Goal: Task Accomplishment & Management: Complete application form

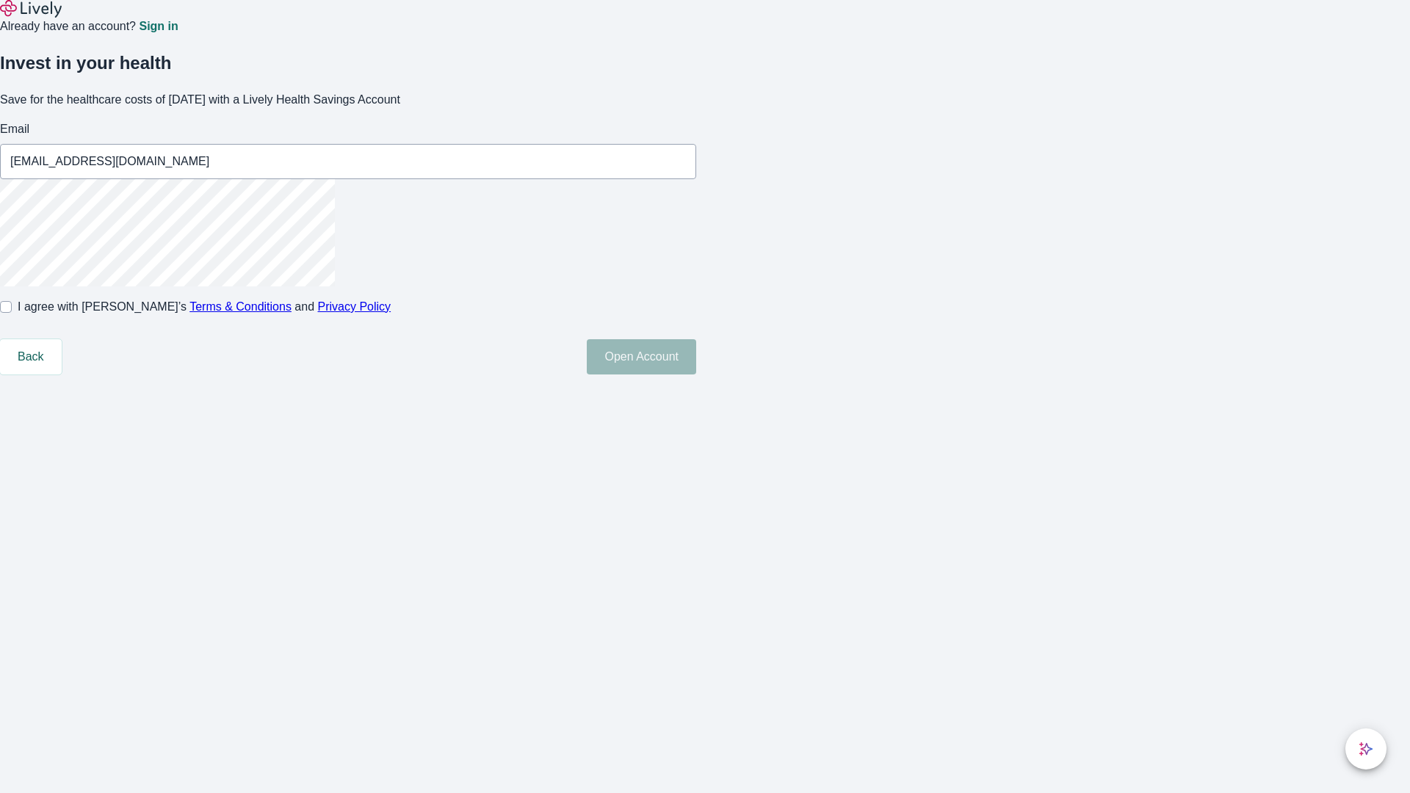
click at [12, 313] on input "I agree with Lively’s Terms & Conditions and Privacy Policy" at bounding box center [6, 307] width 12 height 12
checkbox input "true"
click at [696, 374] on button "Open Account" at bounding box center [641, 356] width 109 height 35
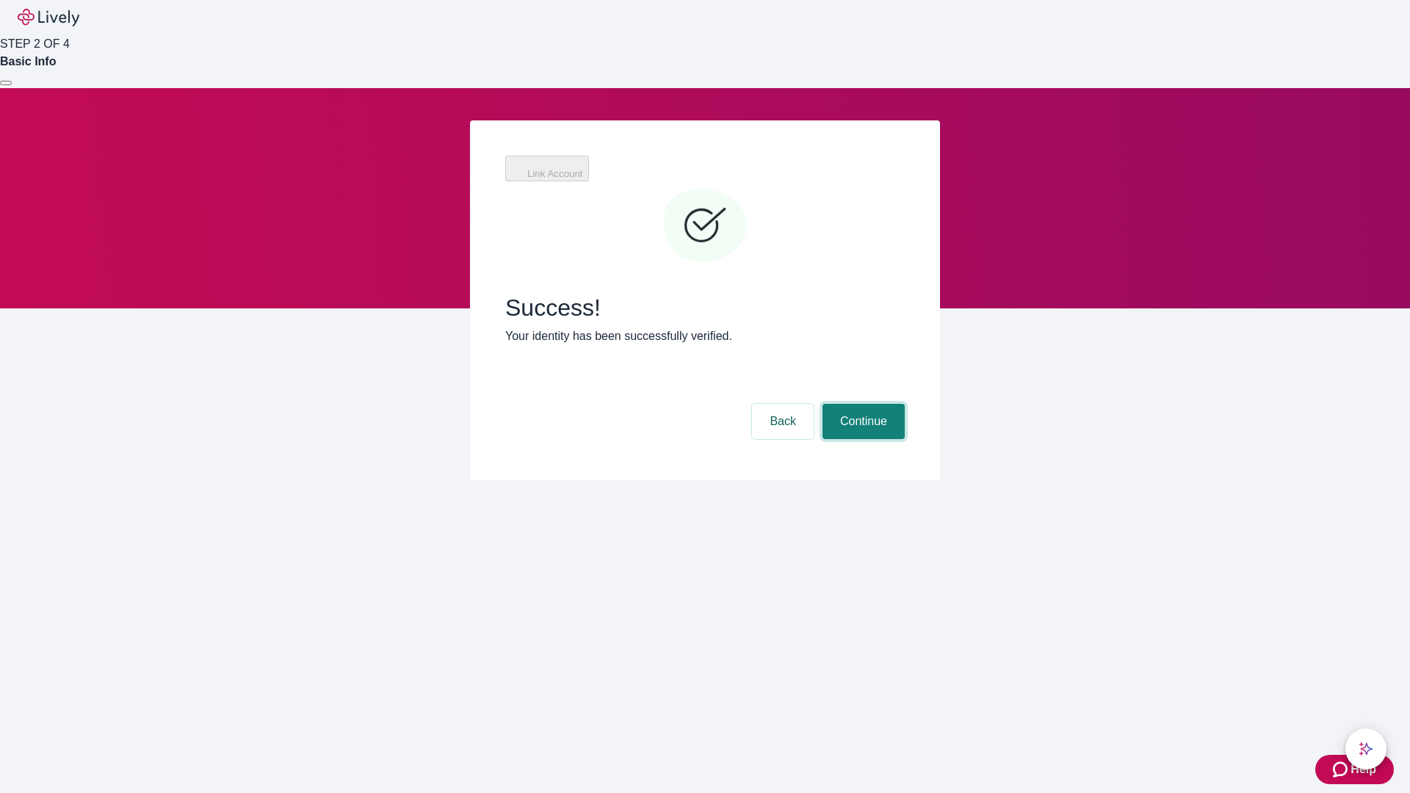
click at [861, 404] on button "Continue" at bounding box center [863, 421] width 82 height 35
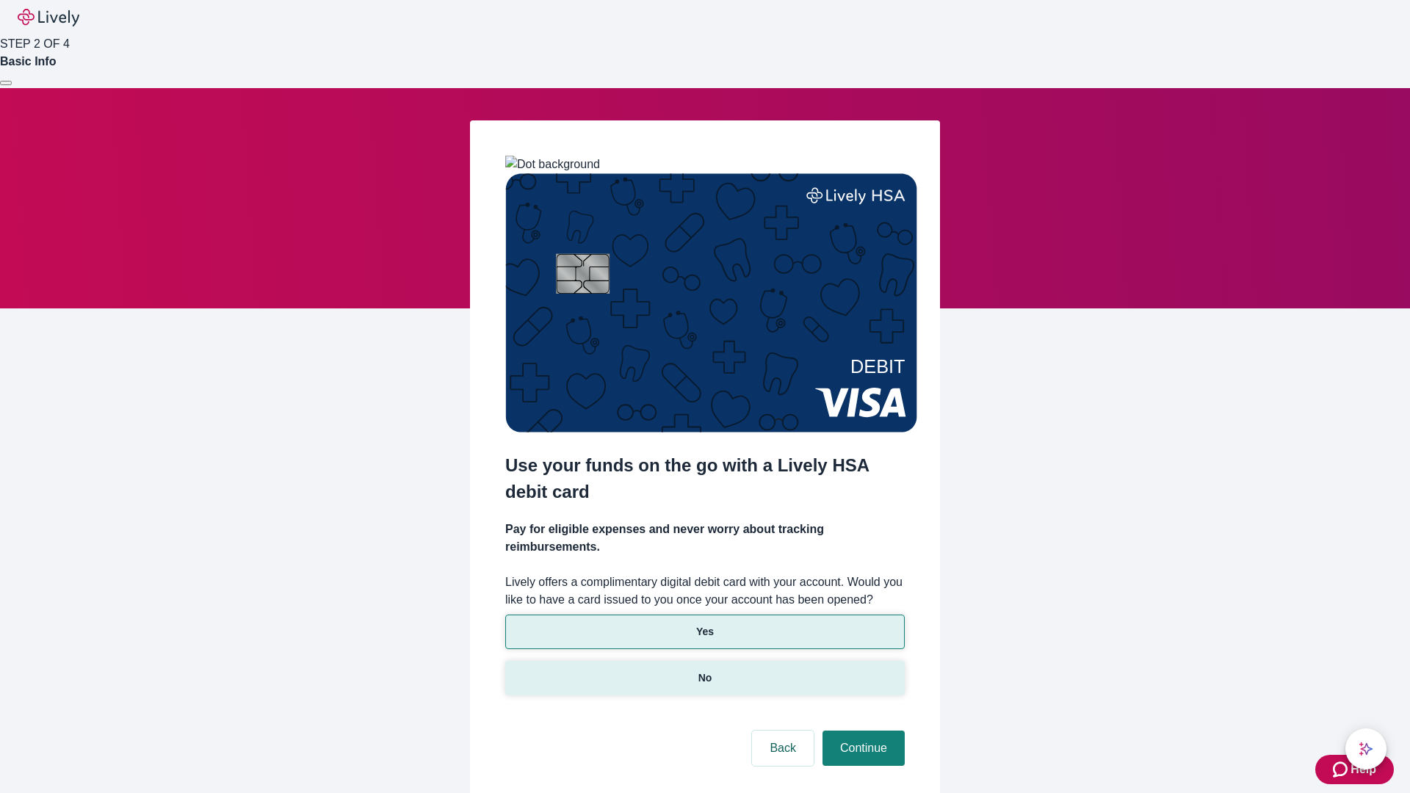
click at [704, 670] on p "No" at bounding box center [705, 677] width 14 height 15
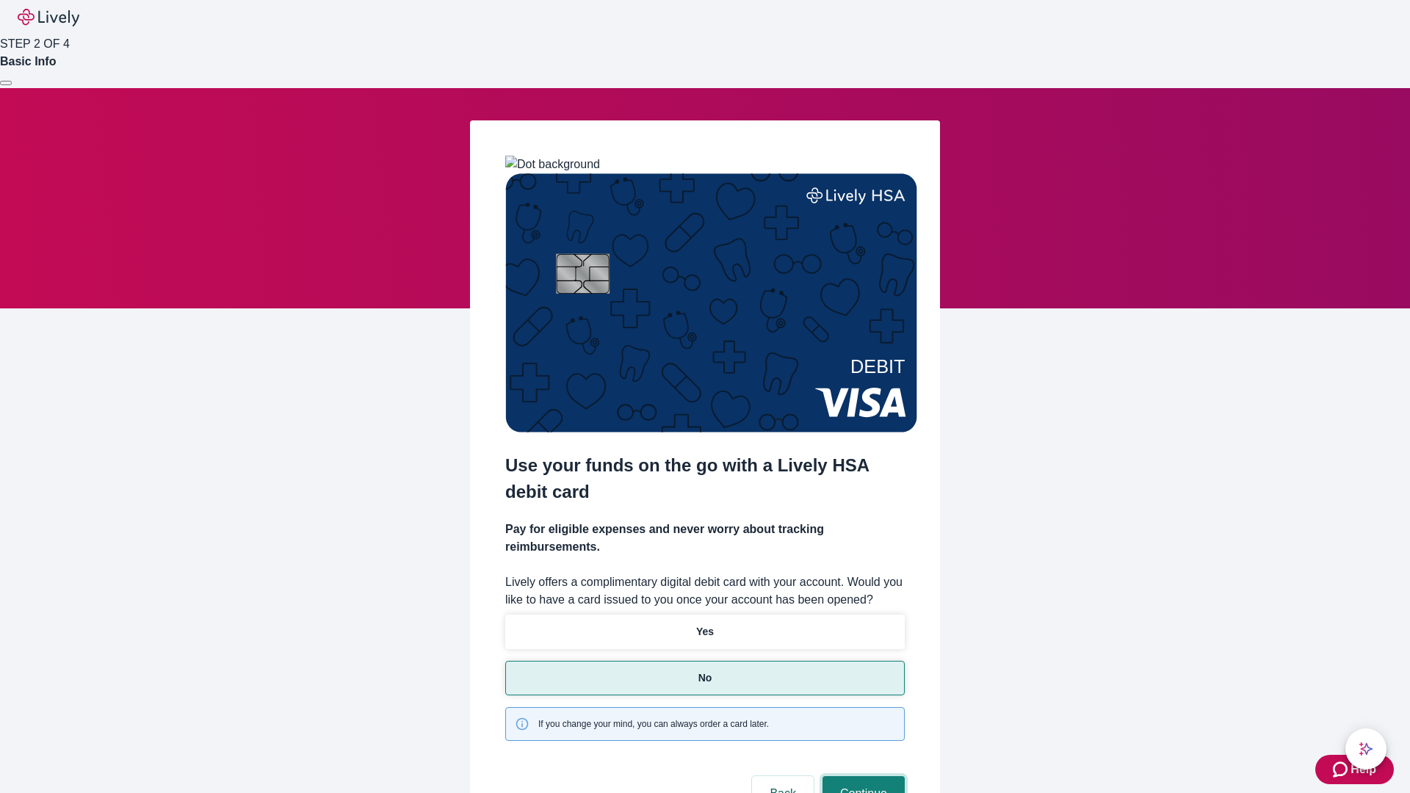
click at [861, 776] on button "Continue" at bounding box center [863, 793] width 82 height 35
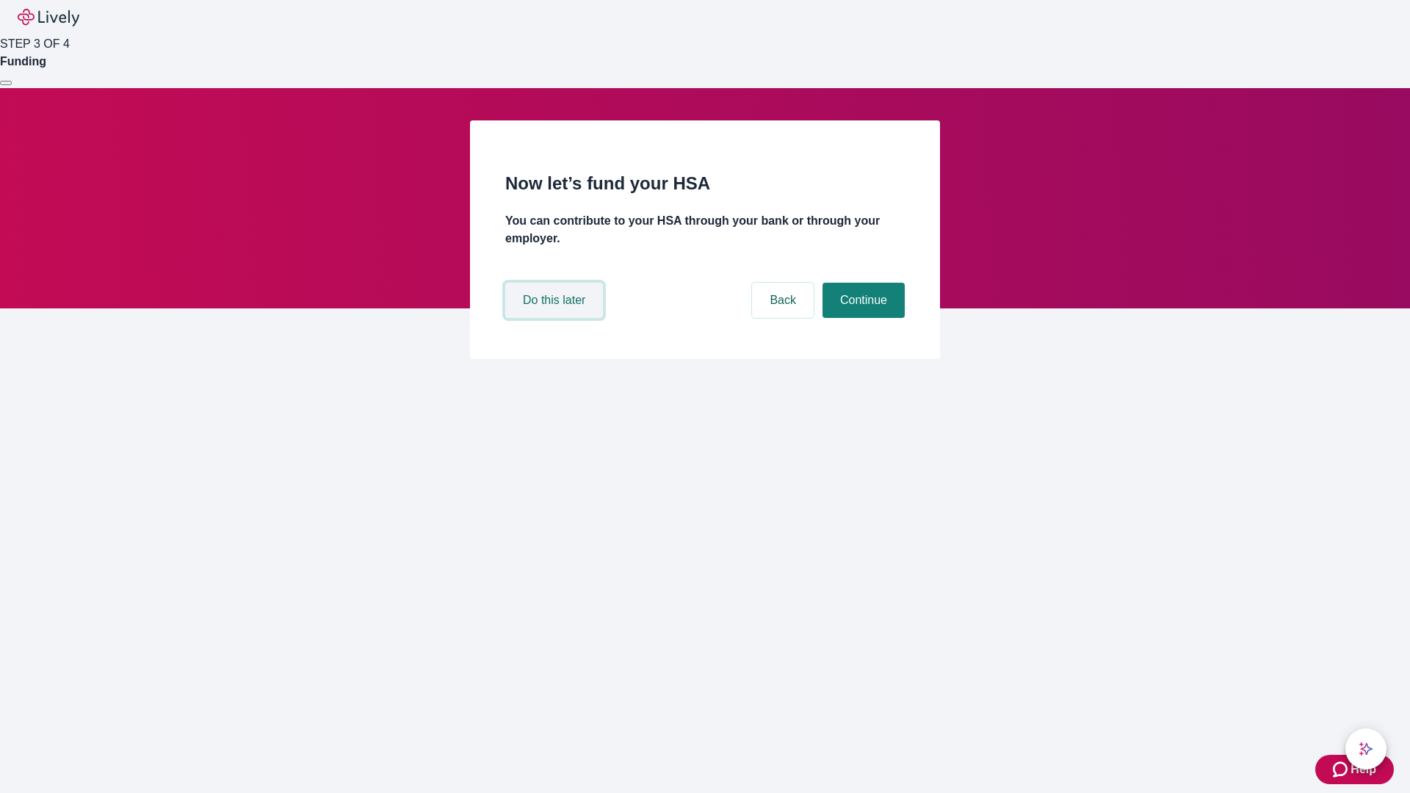
click at [556, 318] on button "Do this later" at bounding box center [554, 300] width 98 height 35
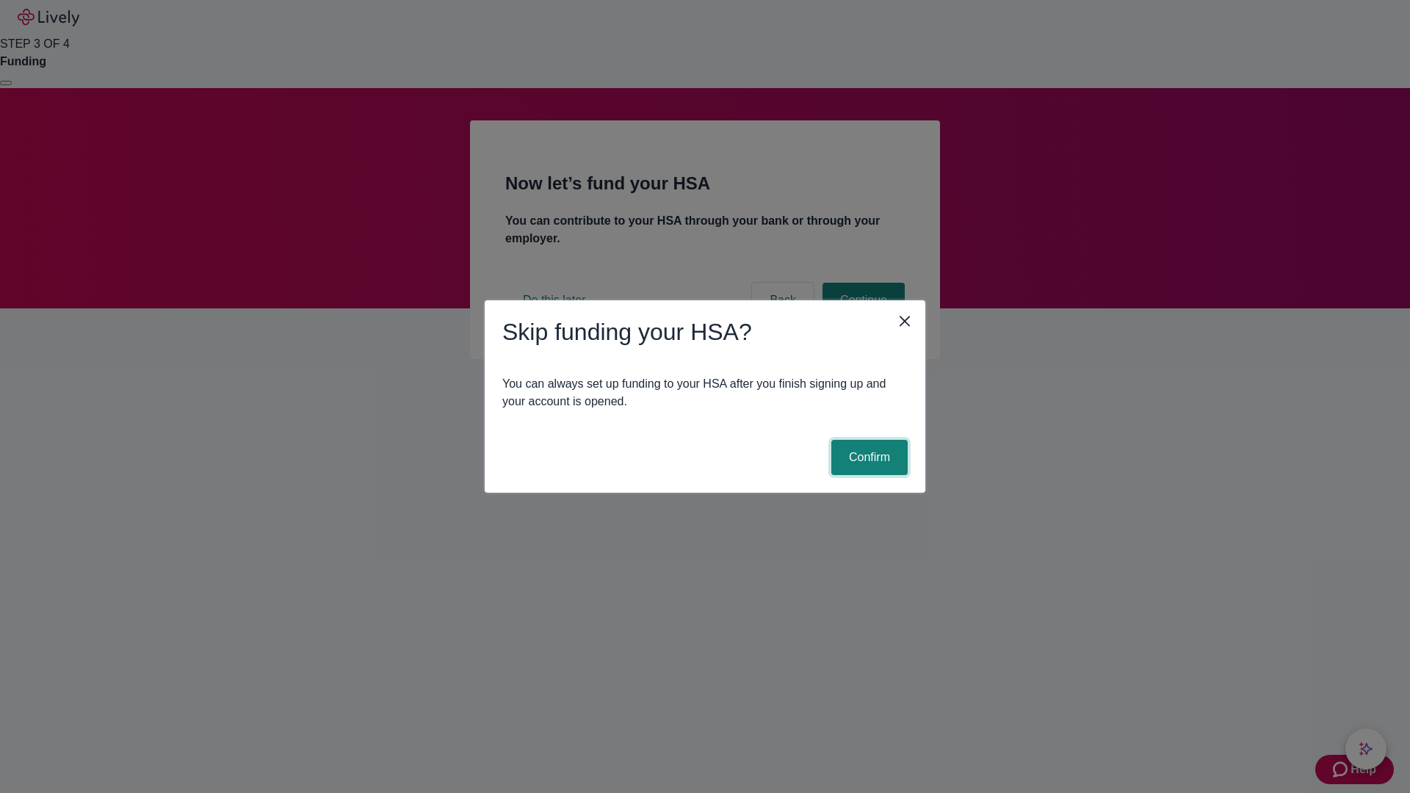
click at [867, 457] on button "Confirm" at bounding box center [869, 457] width 76 height 35
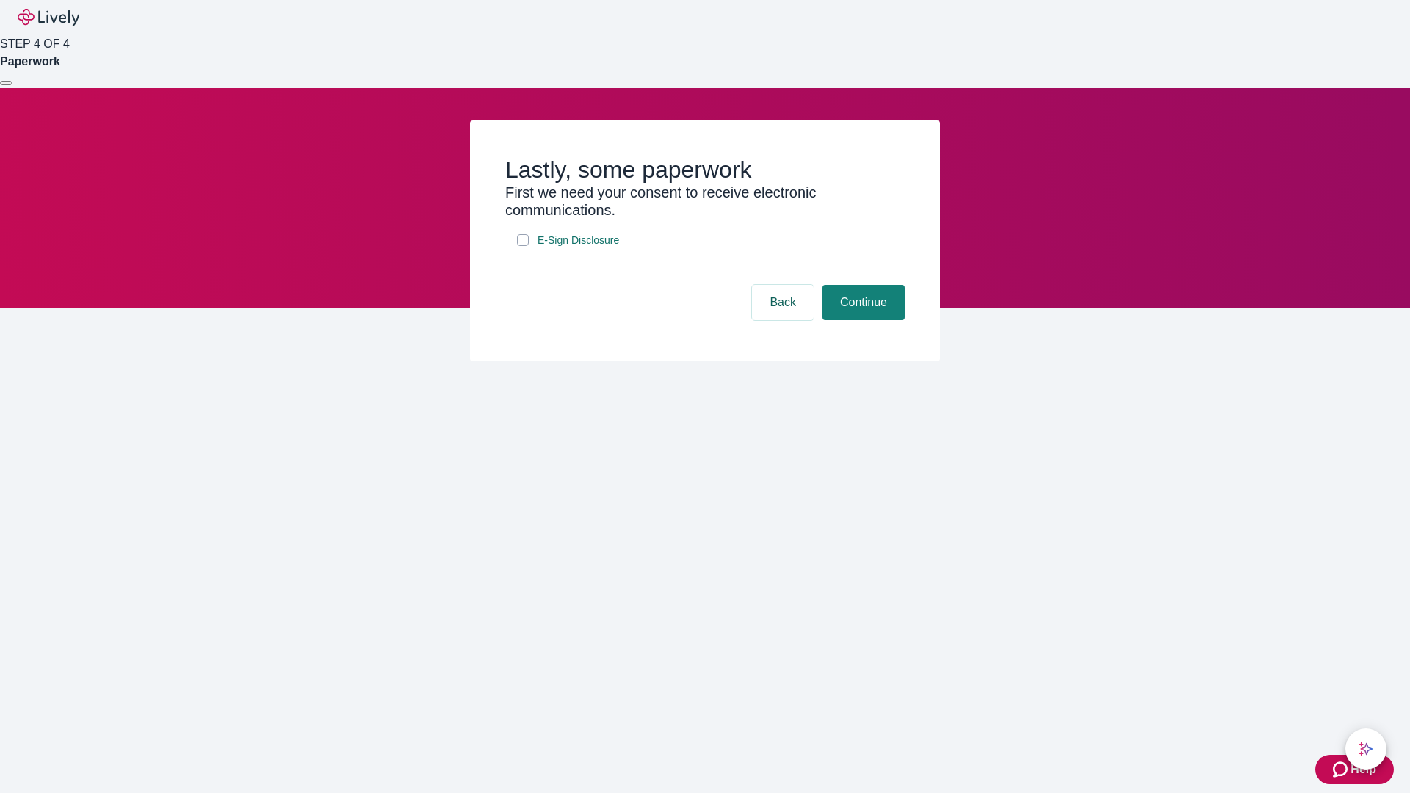
click at [523, 246] on input "E-Sign Disclosure" at bounding box center [523, 240] width 12 height 12
checkbox input "true"
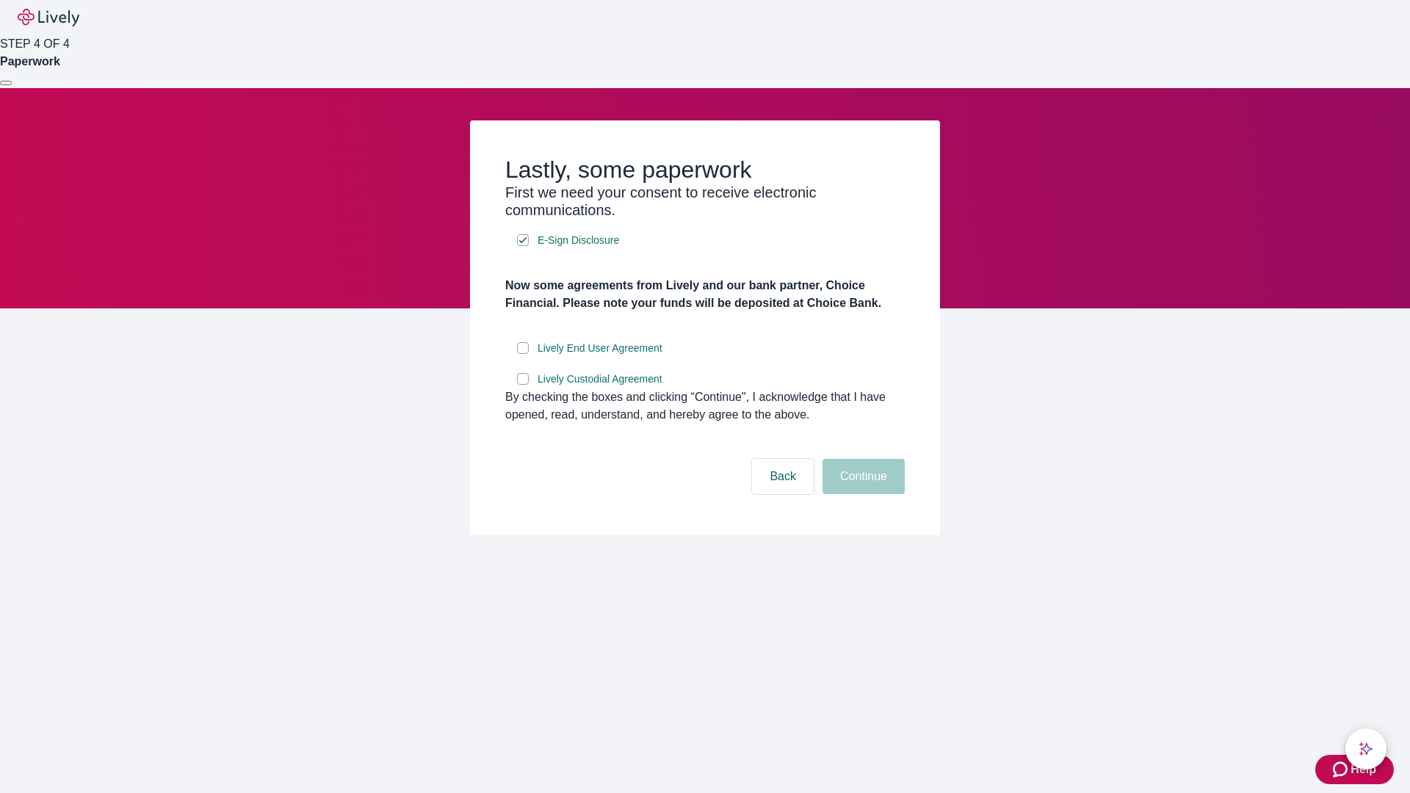
click at [523, 354] on input "Lively End User Agreement" at bounding box center [523, 348] width 12 height 12
checkbox input "true"
click at [523, 385] on input "Lively Custodial Agreement" at bounding box center [523, 379] width 12 height 12
checkbox input "true"
click at [861, 494] on button "Continue" at bounding box center [863, 476] width 82 height 35
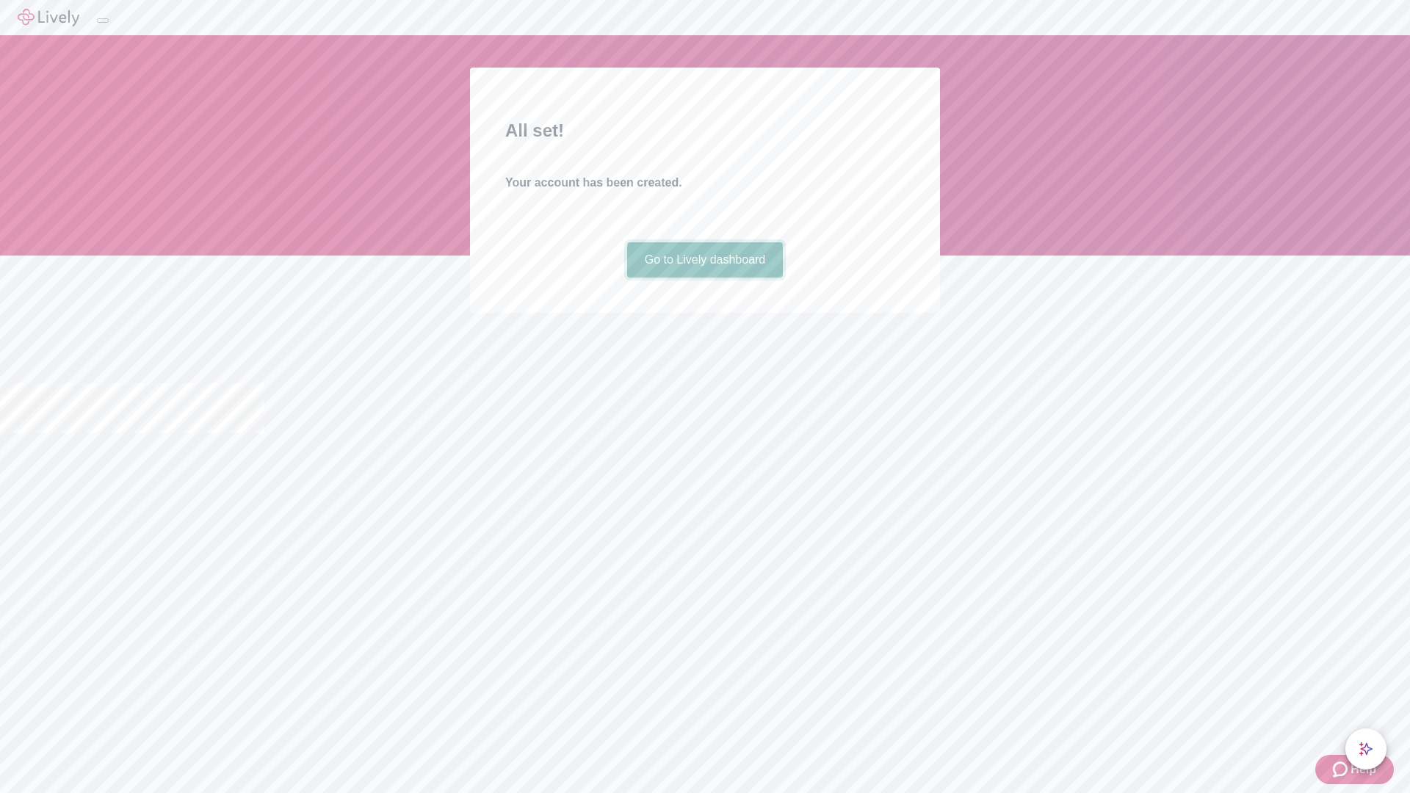
click at [704, 278] on link "Go to Lively dashboard" at bounding box center [705, 259] width 156 height 35
